Goal: Information Seeking & Learning: Learn about a topic

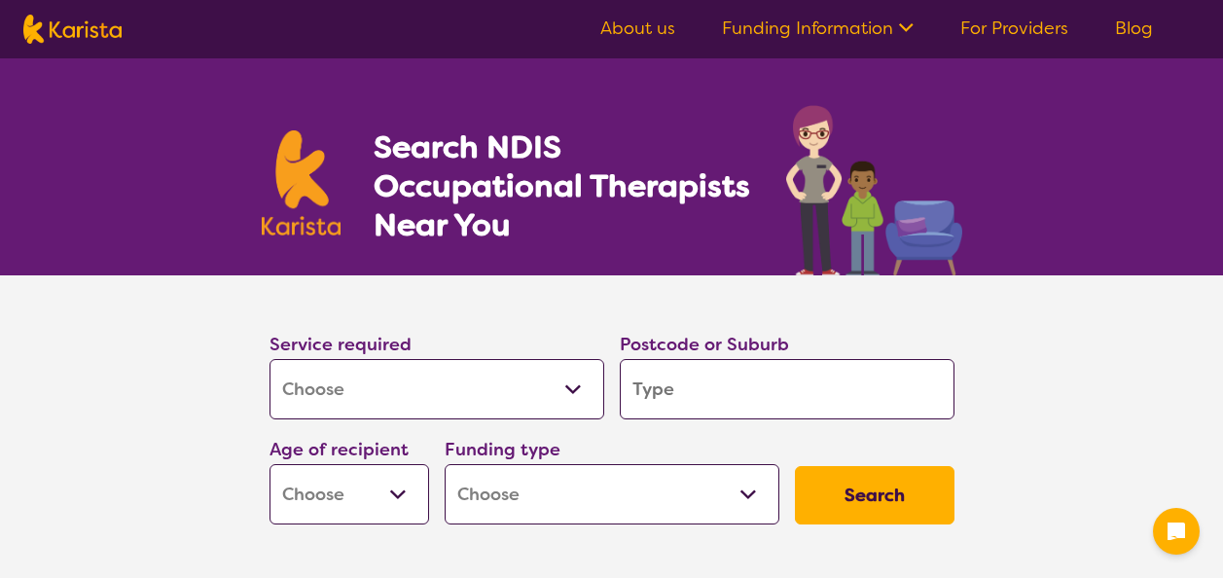
select select "[MEDICAL_DATA]"
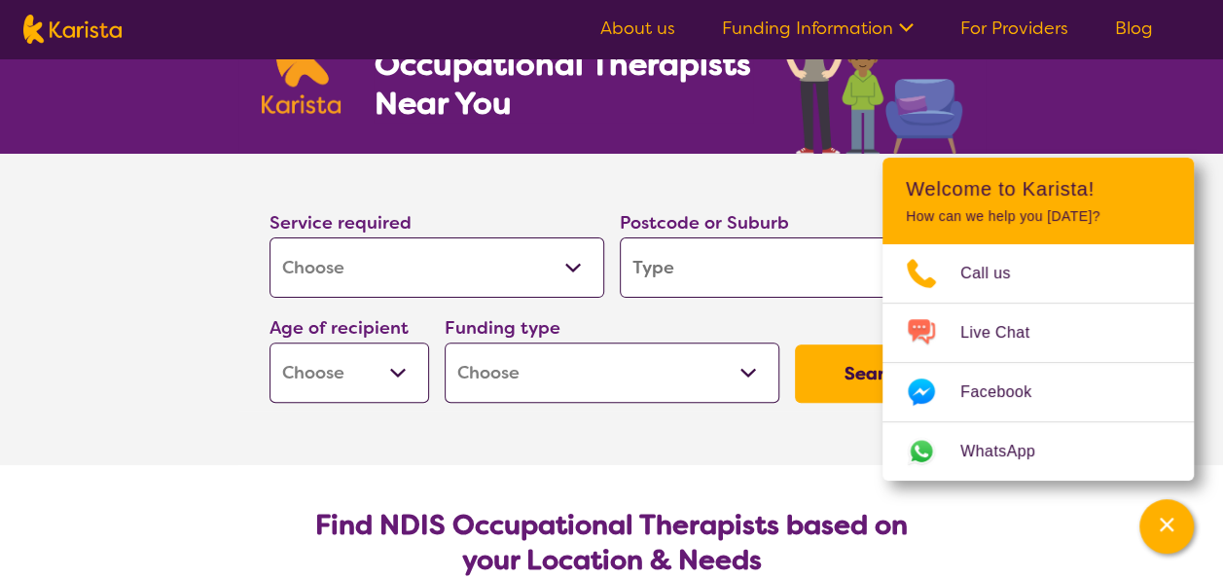
scroll to position [77, 0]
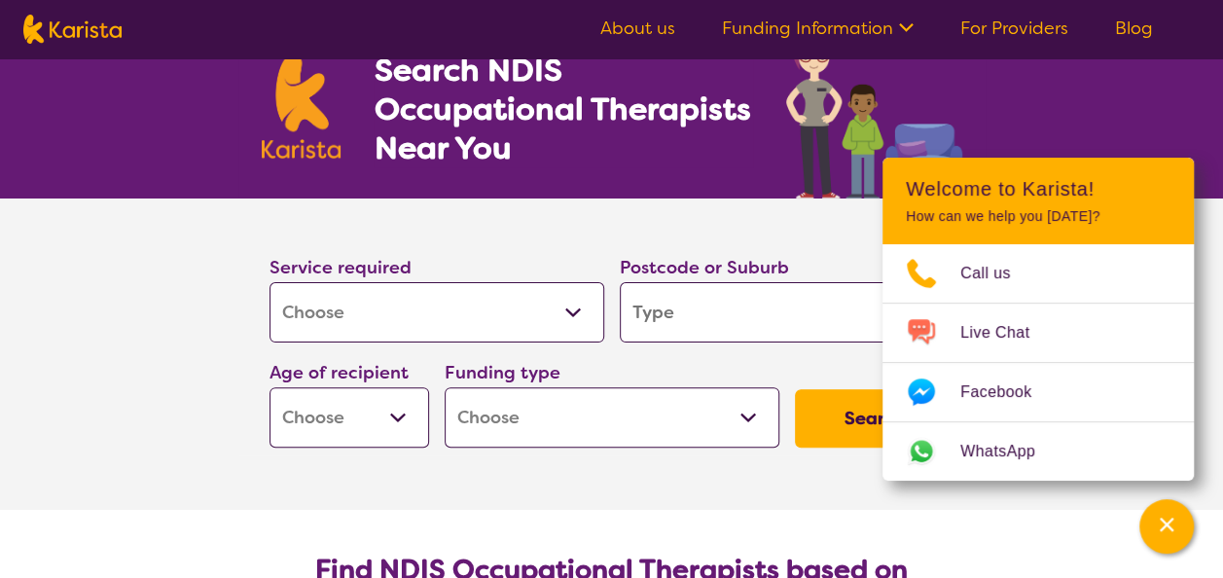
click at [539, 340] on select "Allied Health Assistant Assessment ([MEDICAL_DATA] or [MEDICAL_DATA]) Behaviour…" at bounding box center [436, 312] width 335 height 60
click at [269, 282] on select "Allied Health Assistant Assessment ([MEDICAL_DATA] or [MEDICAL_DATA]) Behaviour…" at bounding box center [436, 312] width 335 height 60
click at [667, 308] on input "search" at bounding box center [787, 312] width 335 height 60
type input "3"
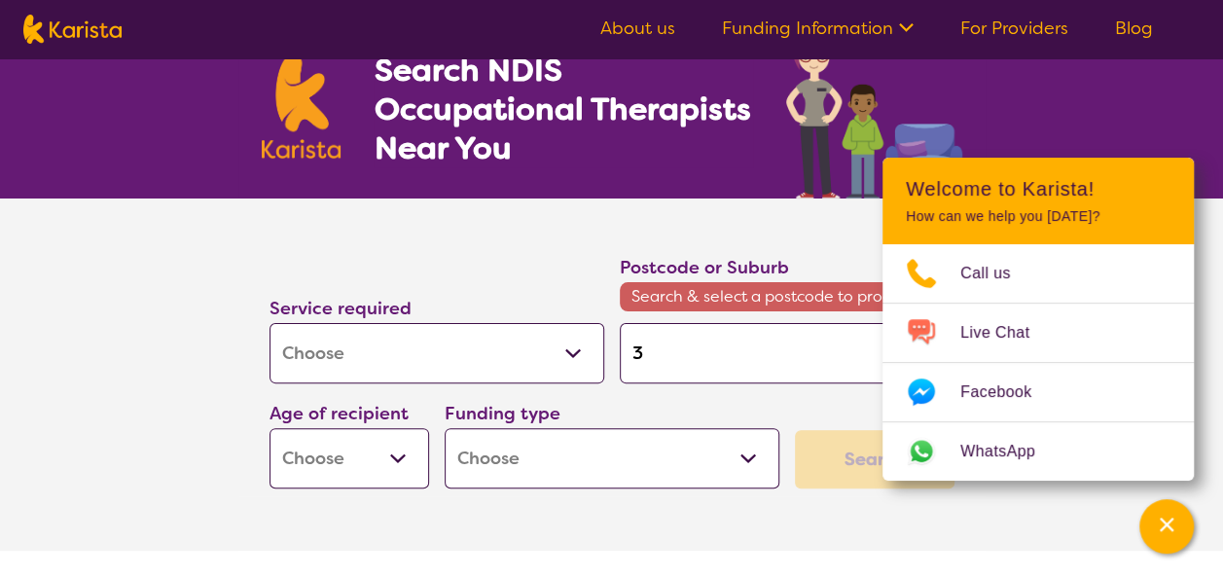
type input "33"
type input "333"
type input "3337"
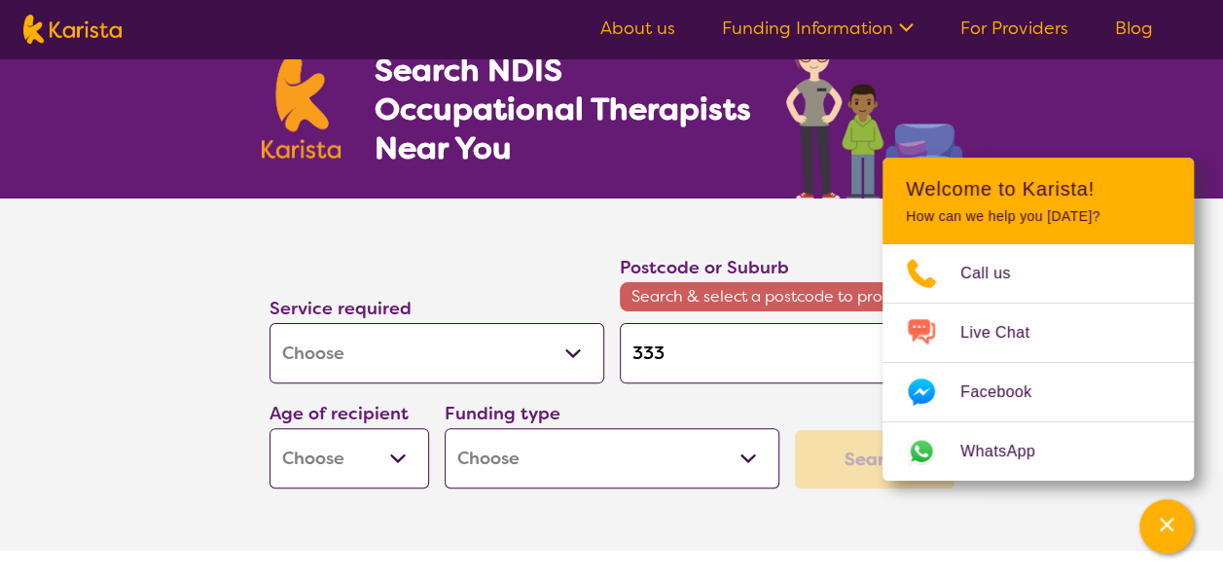
type input "3337"
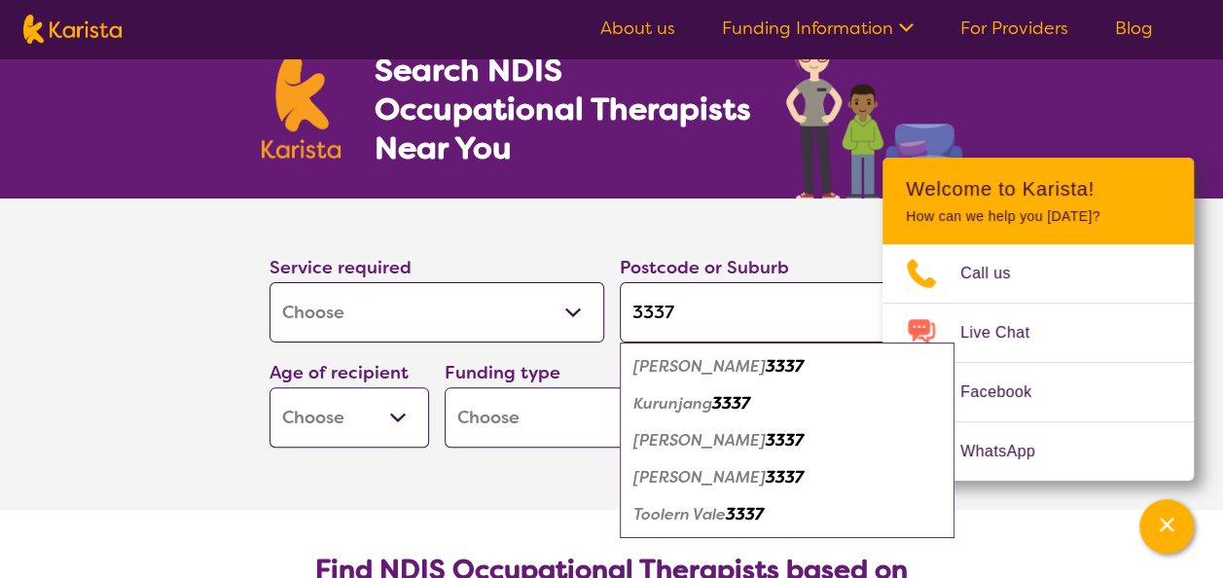
type input "3337"
click at [648, 438] on em "[PERSON_NAME]" at bounding box center [699, 440] width 132 height 20
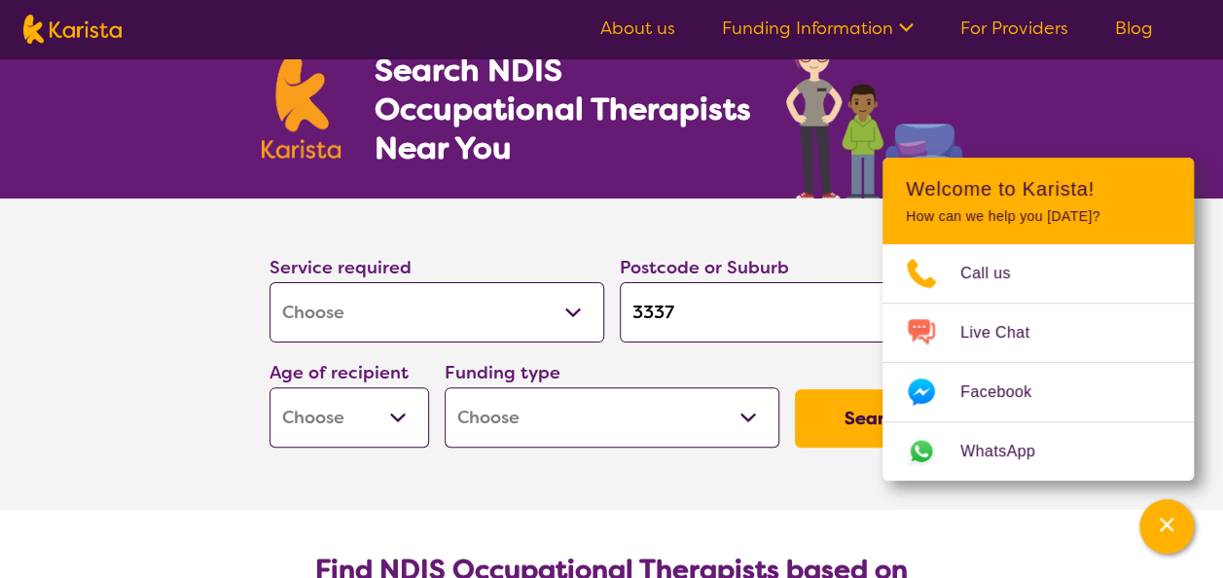
click at [397, 412] on select "Early Childhood - 0 to 9 Child - 10 to 11 Adolescent - 12 to 17 Adult - 18 to 6…" at bounding box center [349, 417] width 160 height 60
click at [467, 469] on section "Service required Allied Health Assistant Assessment ([MEDICAL_DATA] or [MEDICAL…" at bounding box center [612, 353] width 778 height 311
click at [820, 419] on button "Search" at bounding box center [875, 418] width 160 height 58
click at [384, 422] on select "Early Childhood - 0 to 9 Child - 10 to 11 Adolescent - 12 to 17 Adult - 18 to 6…" at bounding box center [349, 417] width 160 height 60
select select "EC"
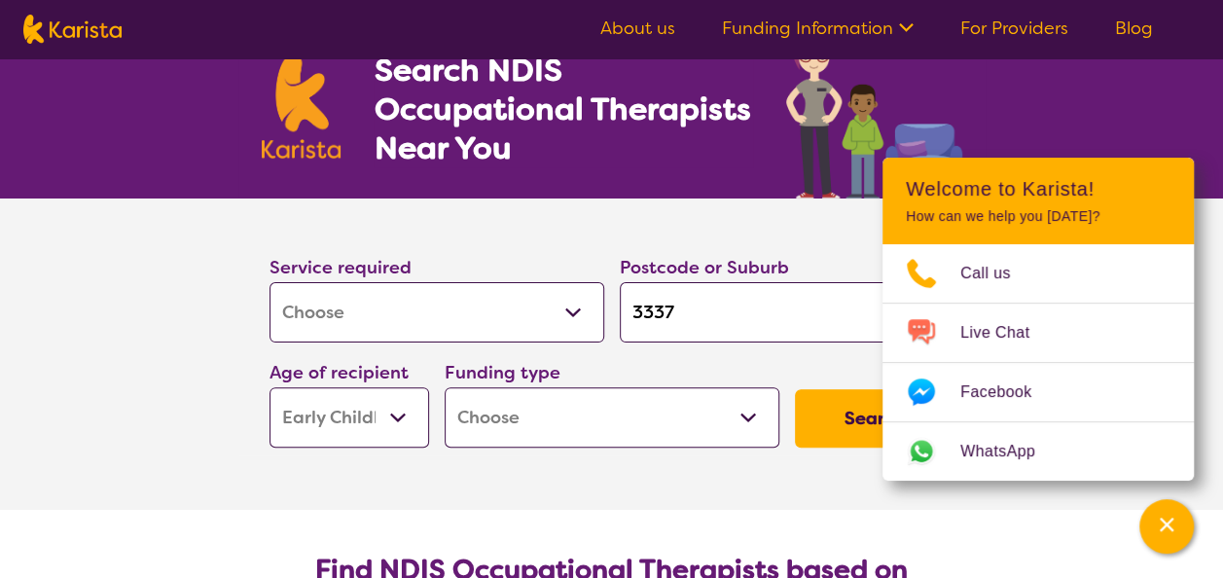
click at [269, 387] on select "Early Childhood - 0 to 9 Child - 10 to 11 Adolescent - 12 to 17 Adult - 18 to 6…" at bounding box center [349, 417] width 160 height 60
select select "EC"
click at [824, 427] on button "Search" at bounding box center [875, 418] width 160 height 58
click at [747, 406] on select "Home Care Package (HCP) National Disability Insurance Scheme (NDIS) I don't know" at bounding box center [612, 417] width 335 height 60
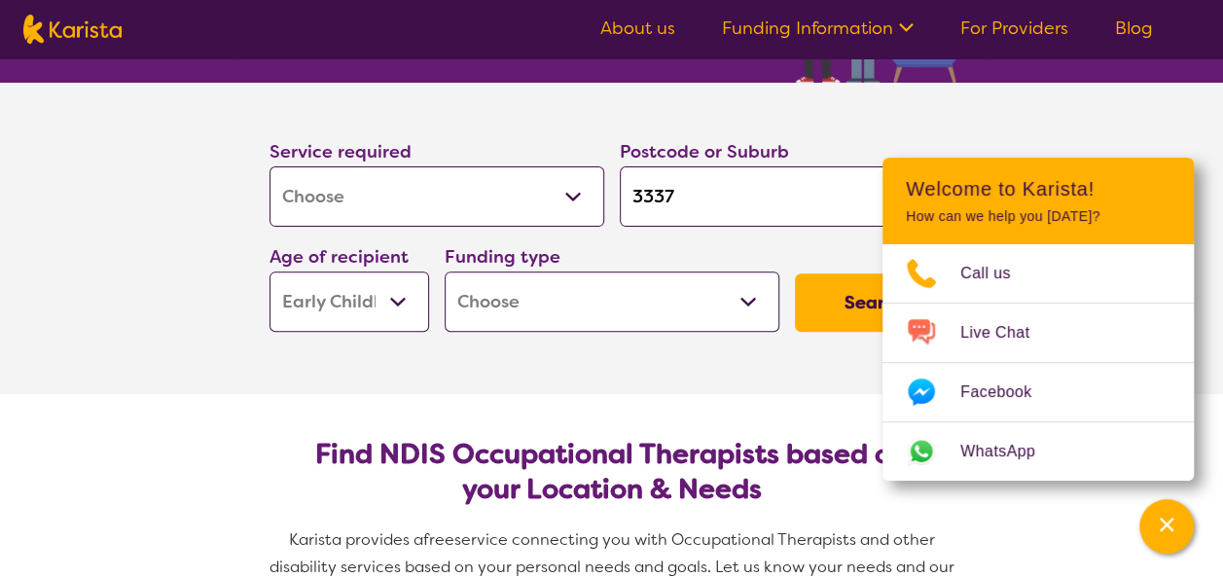
scroll to position [194, 0]
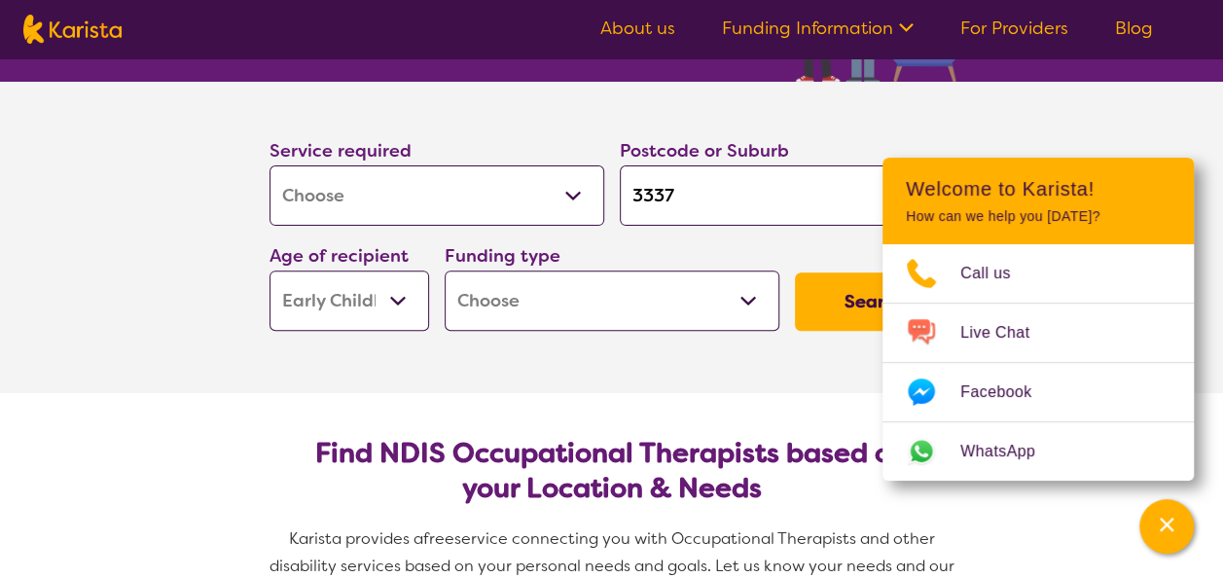
click at [711, 292] on select "Home Care Package (HCP) National Disability Insurance Scheme (NDIS) I don't know" at bounding box center [612, 300] width 335 height 60
select select "i-don-t-know"
click at [445, 270] on select "Home Care Package (HCP) National Disability Insurance Scheme (NDIS) I don't know" at bounding box center [612, 300] width 335 height 60
select select "i-don-t-know"
click at [827, 304] on button "Search" at bounding box center [875, 301] width 160 height 58
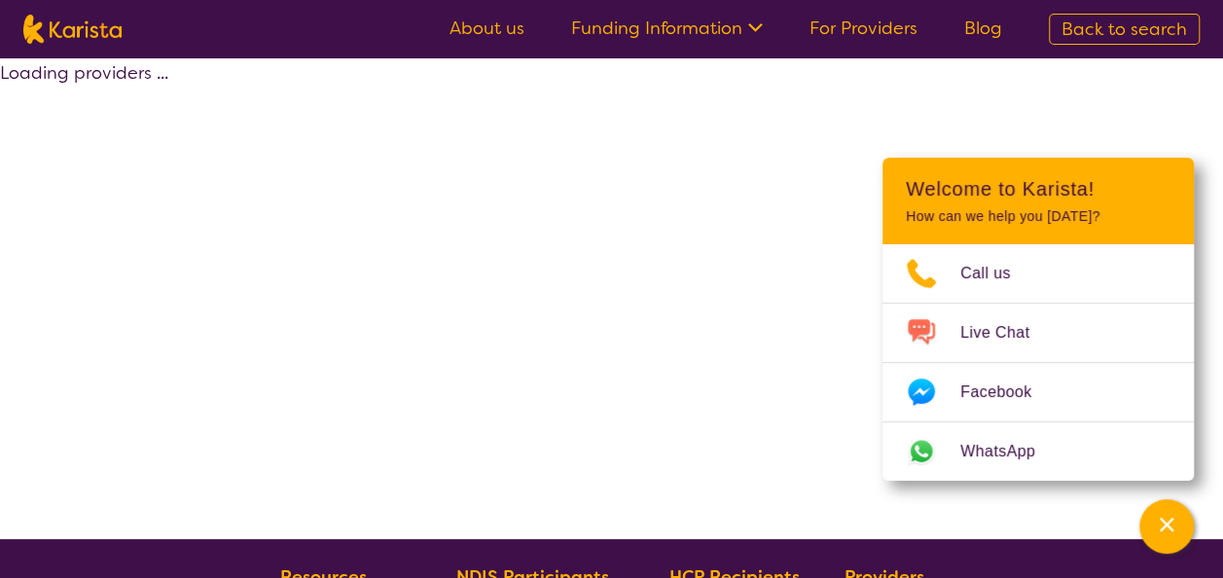
select select "[MEDICAL_DATA]"
select select "EC"
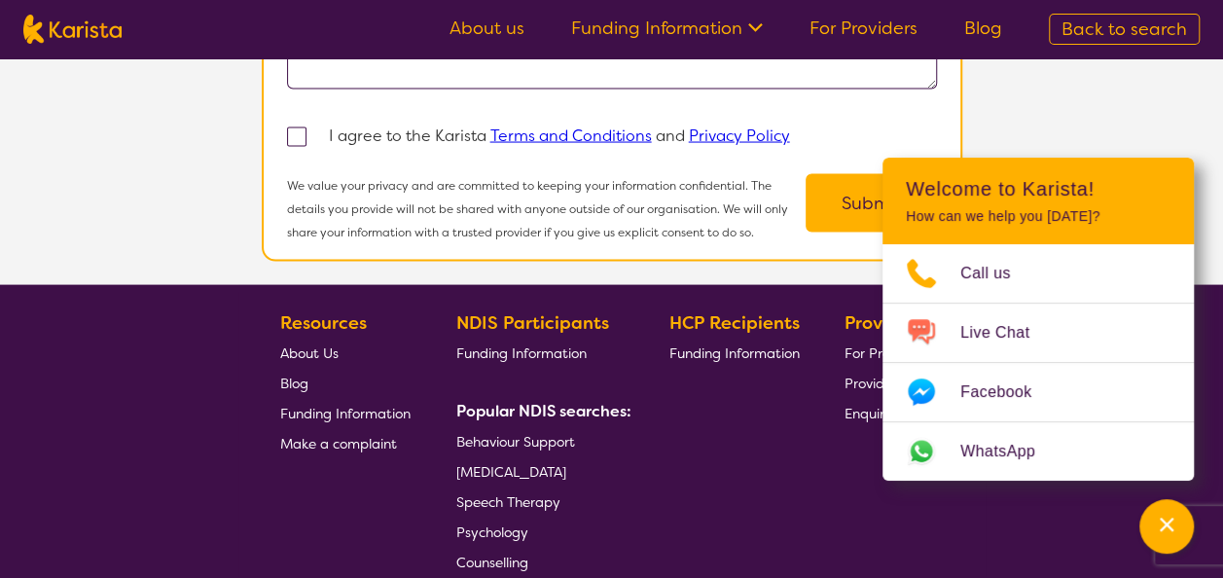
scroll to position [1845, 0]
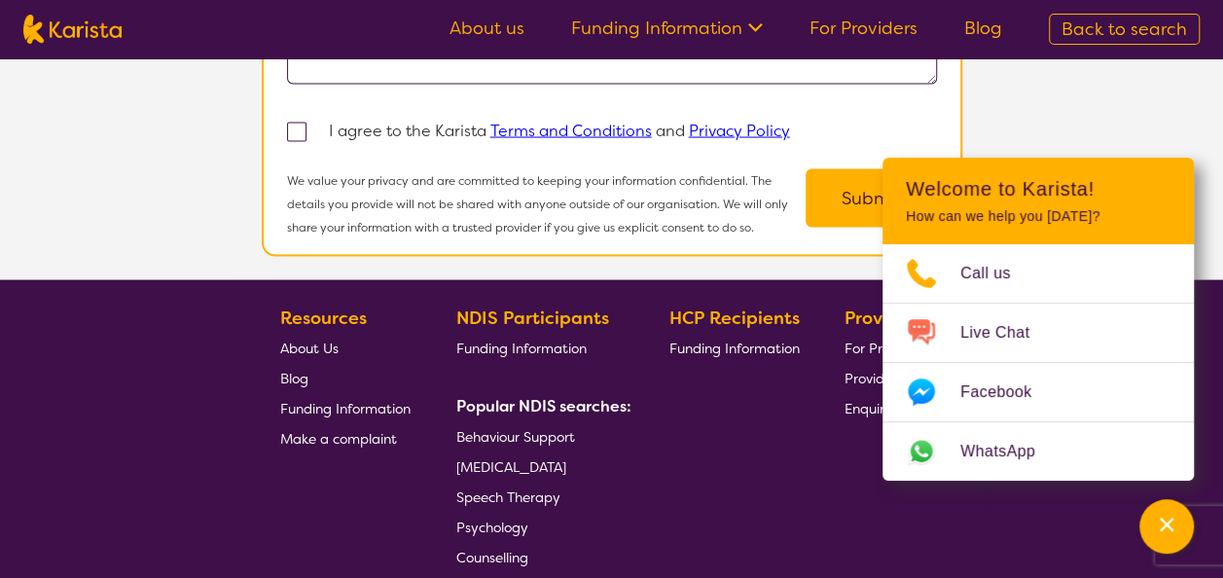
select select "[MEDICAL_DATA]"
select select "EC"
select select "i-don-t-know"
select select "[MEDICAL_DATA]"
select select "EC"
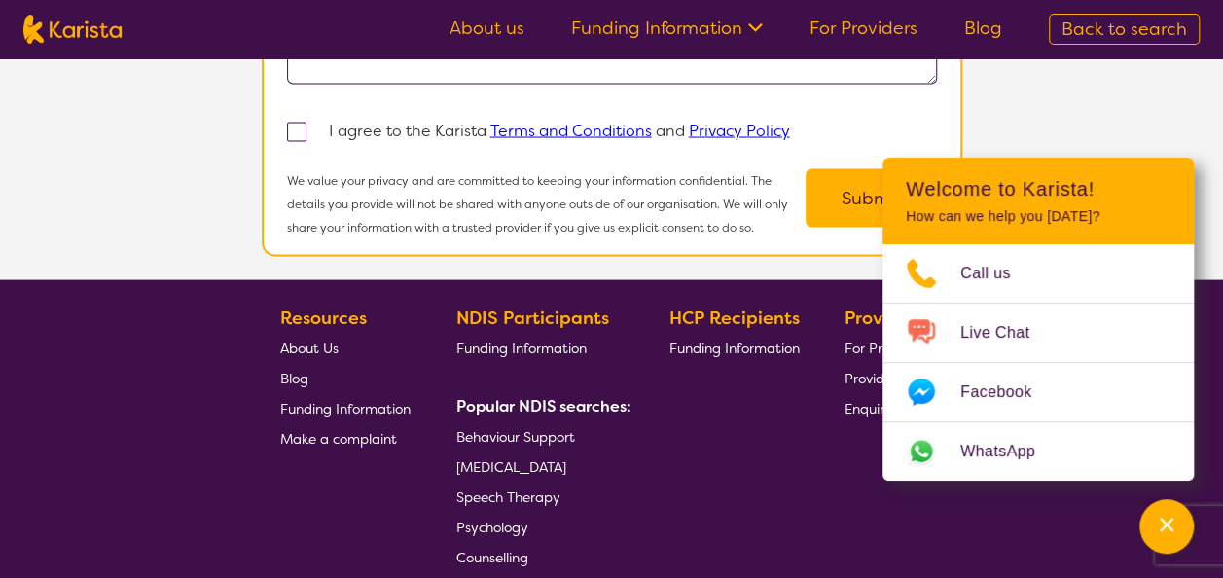
select select "i-don-t-know"
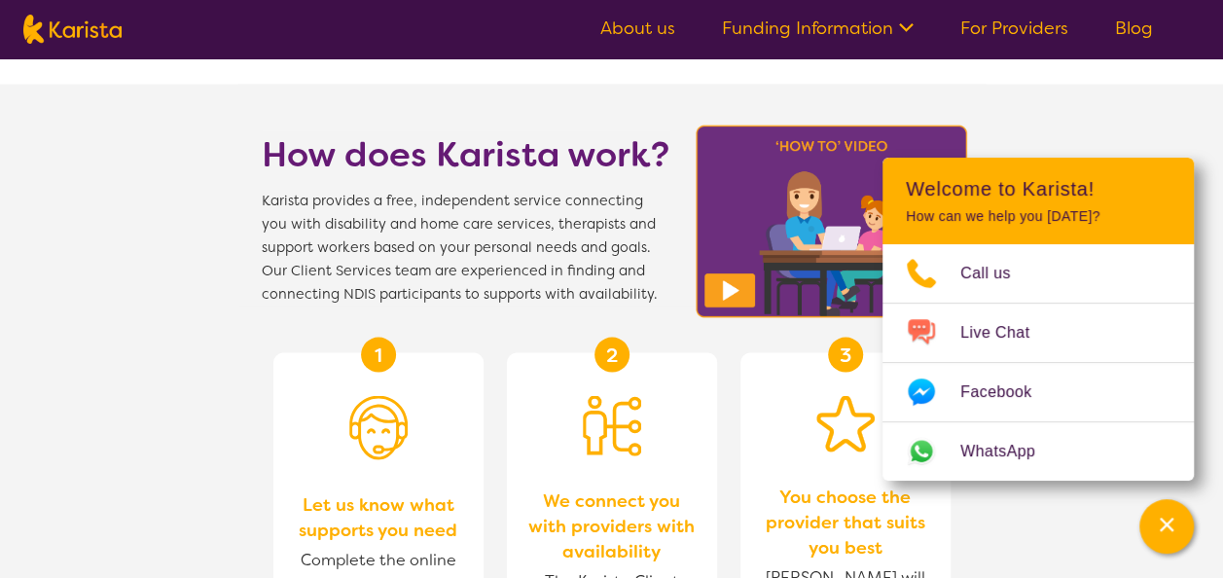
scroll to position [145, 0]
